Goal: Contribute content

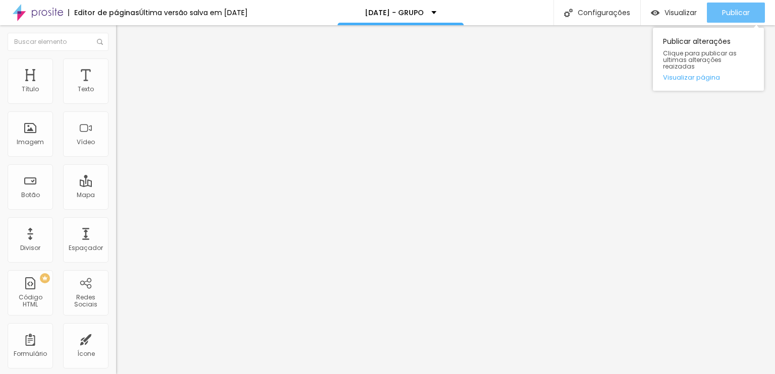
click at [724, 4] on div "Publicar" at bounding box center [736, 13] width 28 height 20
click at [740, 13] on span "Publicar" at bounding box center [736, 13] width 28 height 8
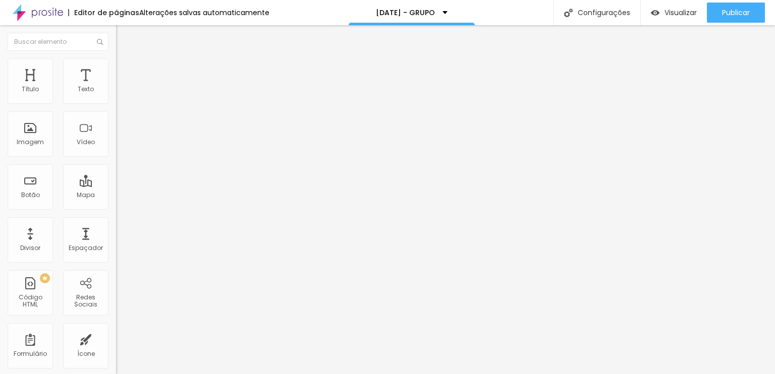
click at [116, 71] on ul "Conteúdo Estilo Avançado" at bounding box center [174, 63] width 116 height 30
click at [125, 71] on span "Avançado" at bounding box center [141, 75] width 33 height 9
click at [125, 69] on span "Estilo" at bounding box center [133, 65] width 16 height 9
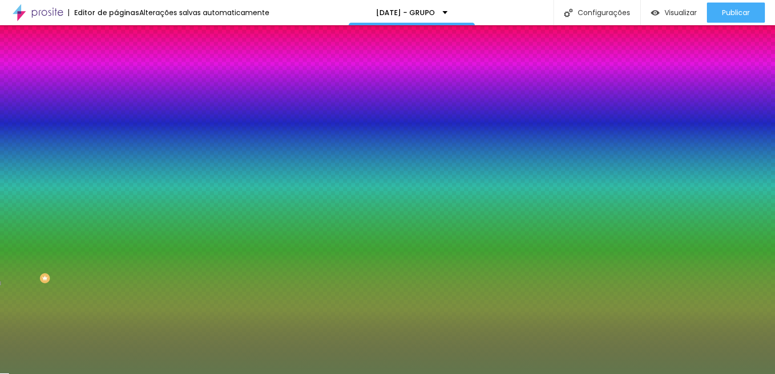
click at [116, 58] on li "Conteúdo" at bounding box center [174, 53] width 116 height 10
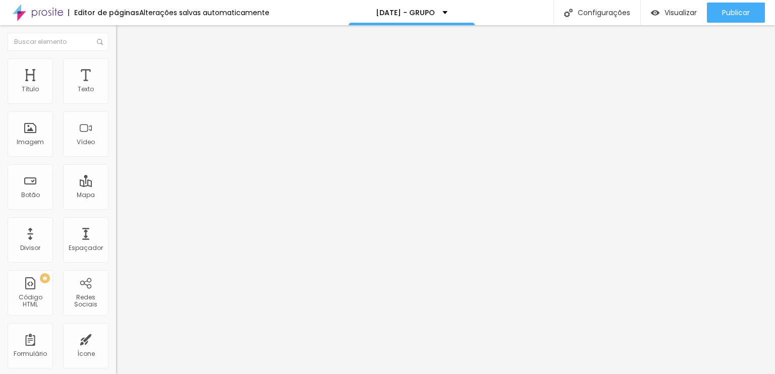
click at [125, 69] on span "Estilo" at bounding box center [133, 65] width 16 height 9
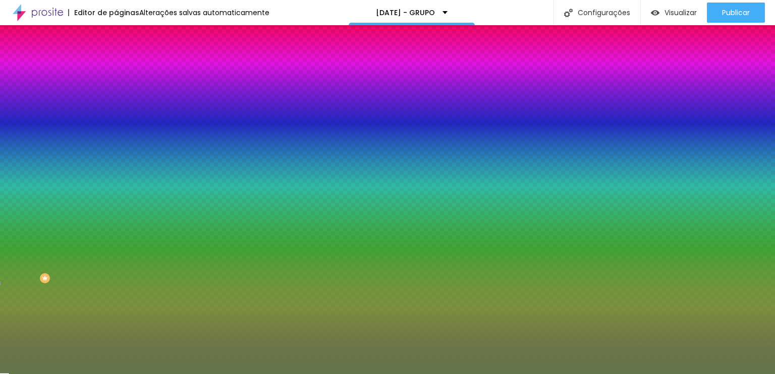
click at [116, 69] on li "Avançado" at bounding box center [174, 74] width 116 height 10
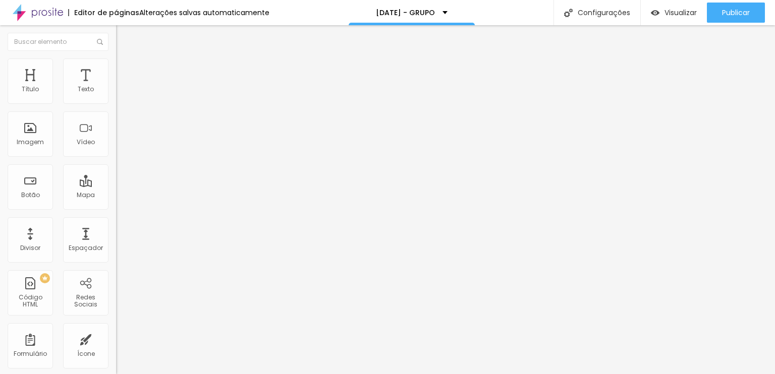
click at [125, 71] on span "Avançado" at bounding box center [141, 75] width 33 height 9
click at [116, 69] on li "Avançado" at bounding box center [174, 74] width 116 height 10
click at [125, 70] on span "Avançado" at bounding box center [141, 65] width 33 height 9
click at [116, 69] on li "Avançado" at bounding box center [174, 74] width 116 height 10
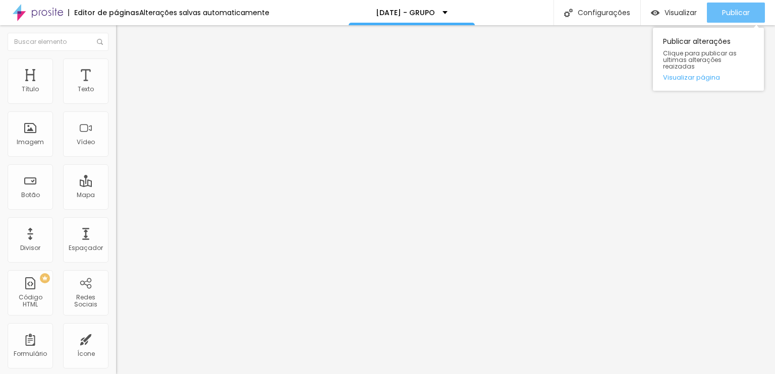
click at [719, 8] on button "Publicar" at bounding box center [735, 13] width 58 height 20
